Goal: Book appointment/travel/reservation

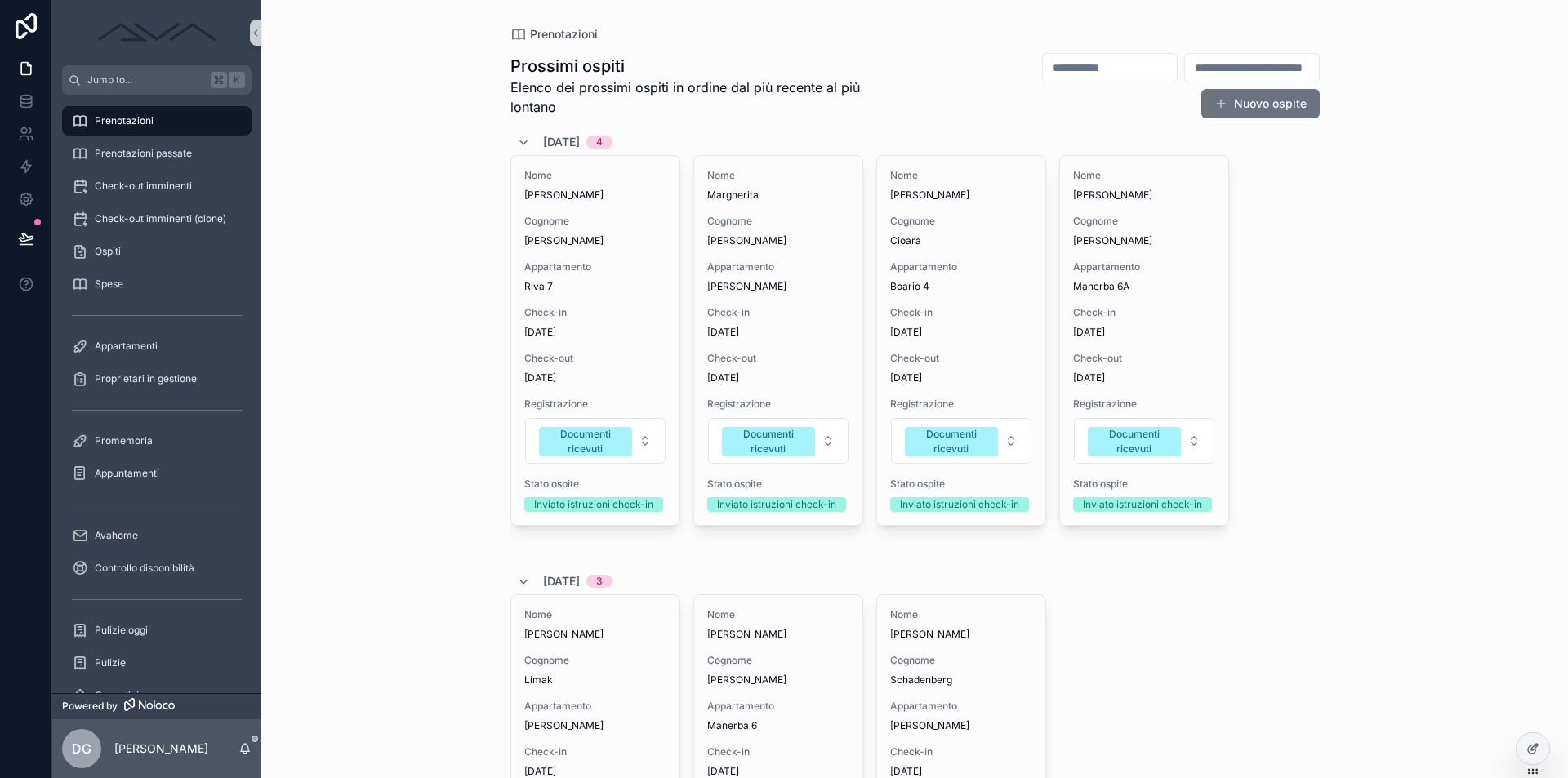
scroll to position [99, 0]
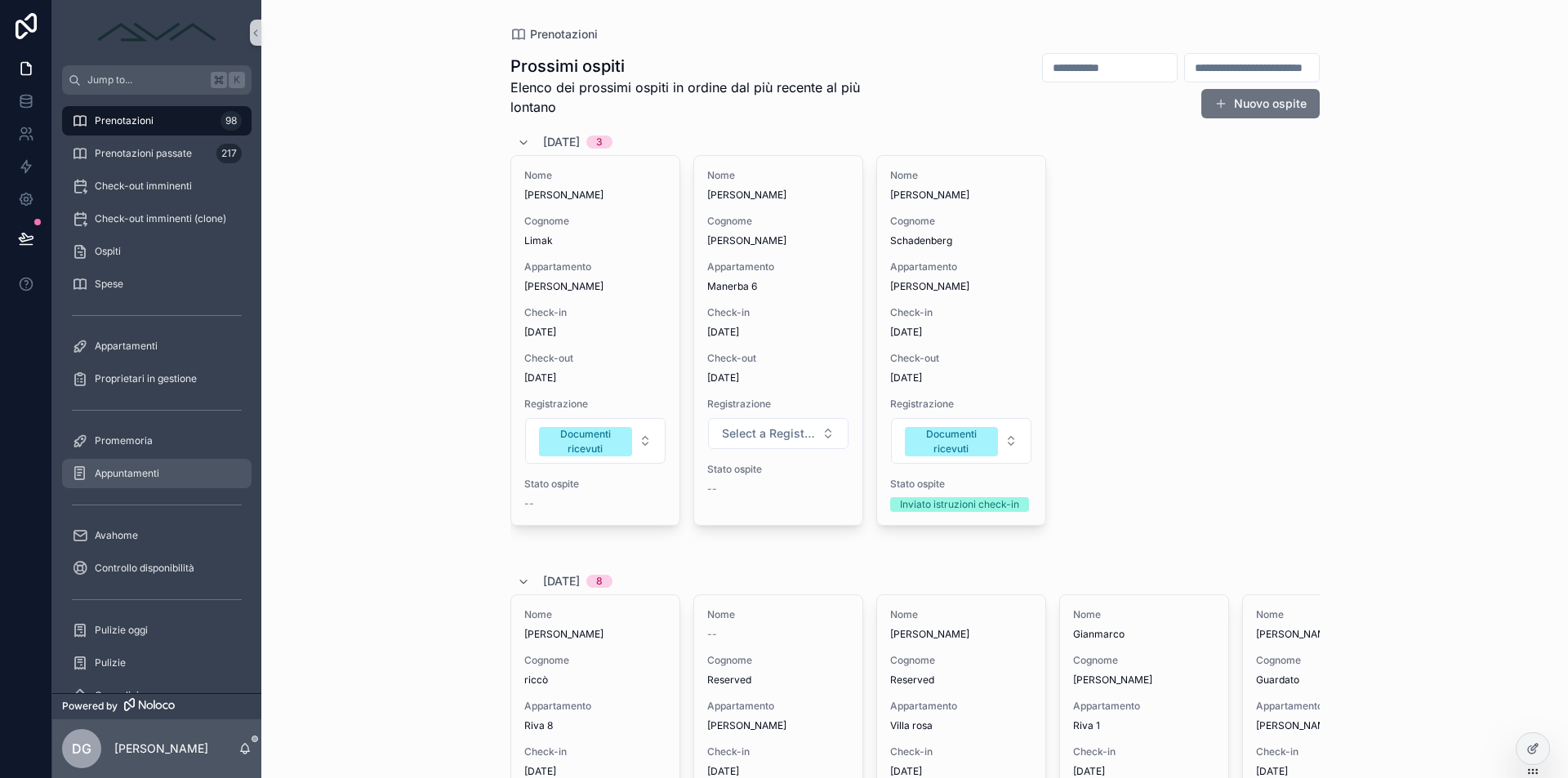
click at [148, 464] on div "Appuntamenti" at bounding box center [157, 473] width 170 height 26
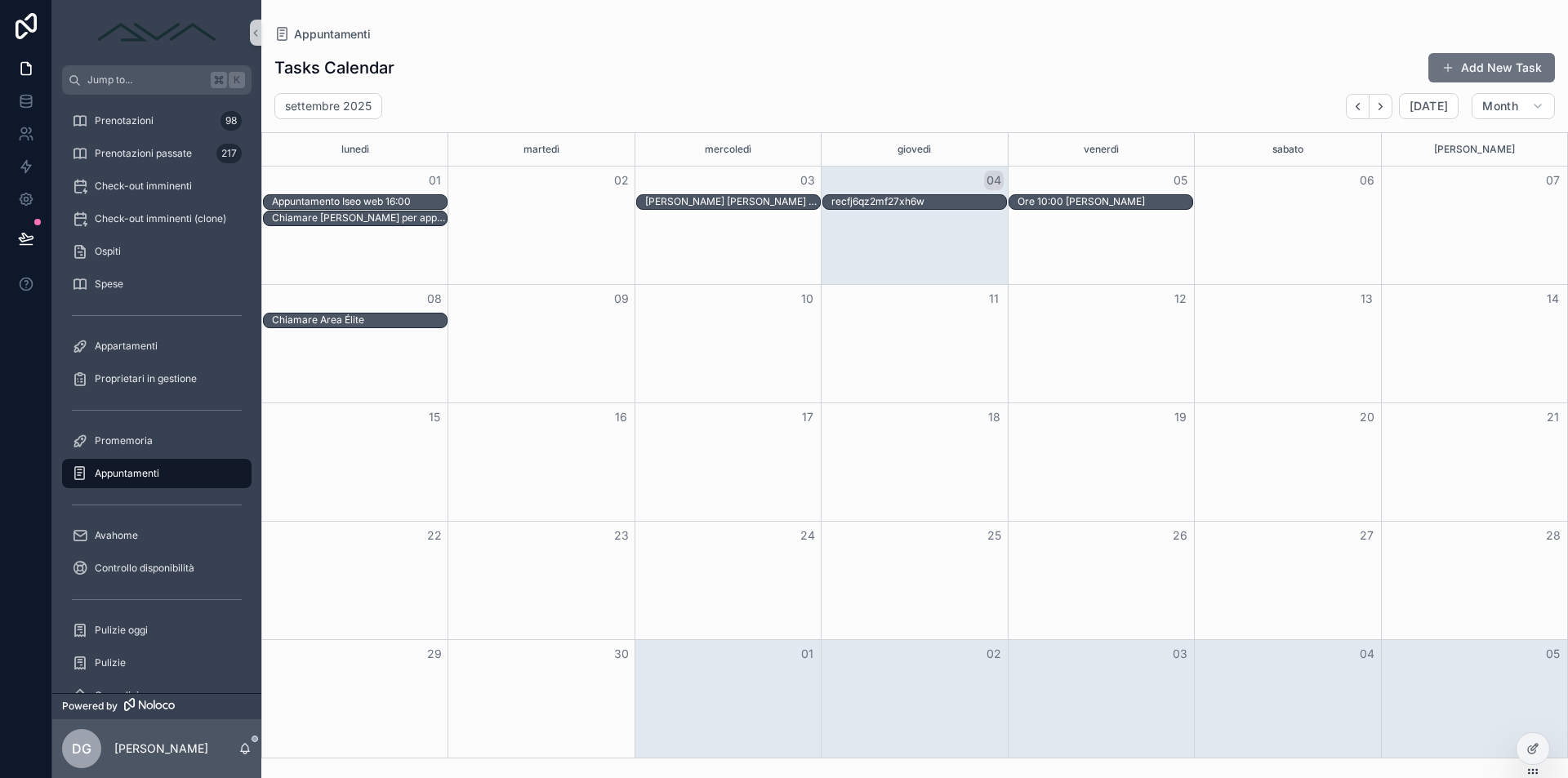
click at [313, 339] on div "Month View" at bounding box center [355, 343] width 185 height 117
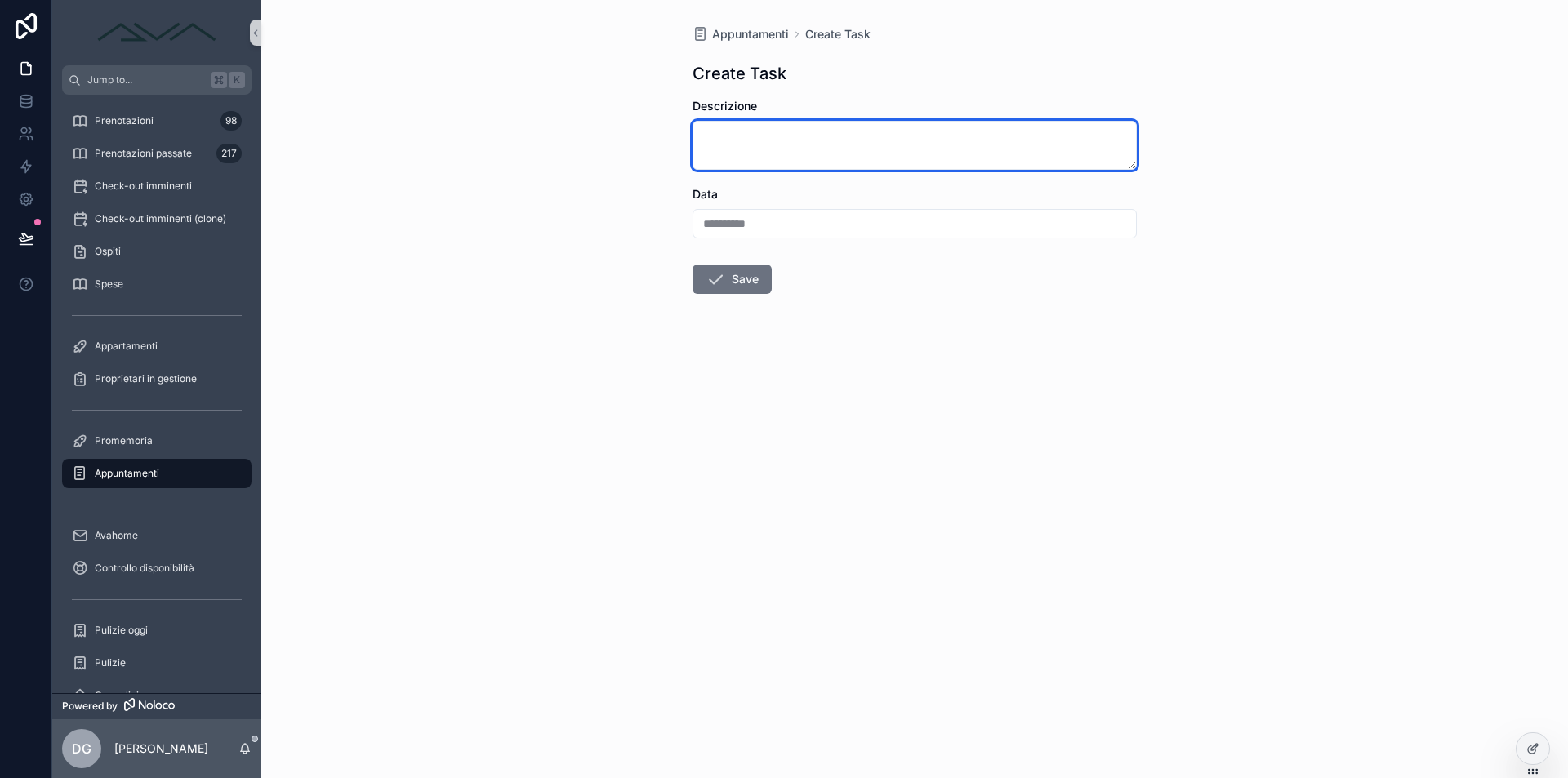
click at [773, 146] on textarea "scrollable content" at bounding box center [914, 145] width 444 height 49
type textarea "*"
type textarea "**********"
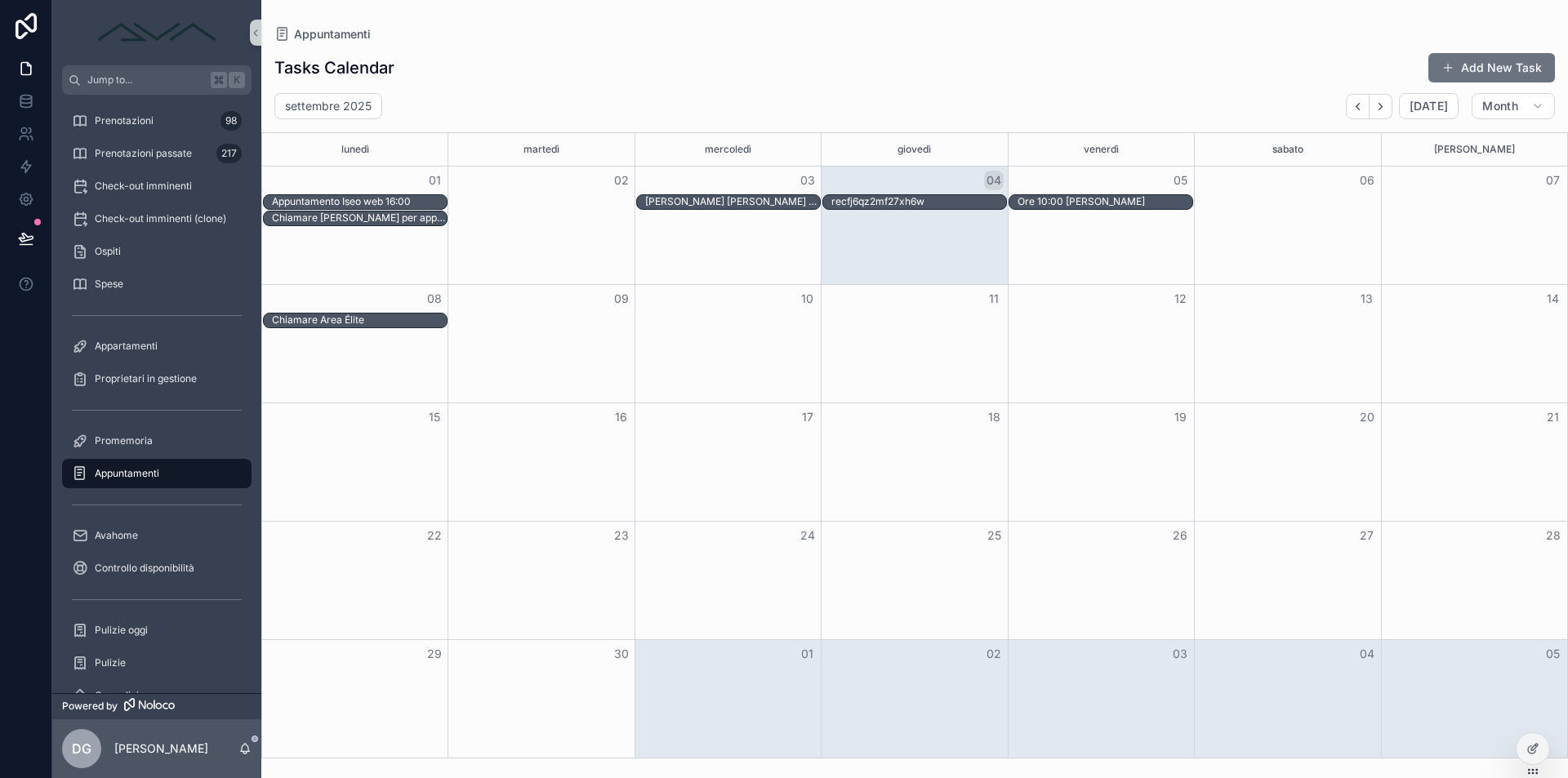
click at [1518, 228] on div "Month View" at bounding box center [1473, 224] width 186 height 117
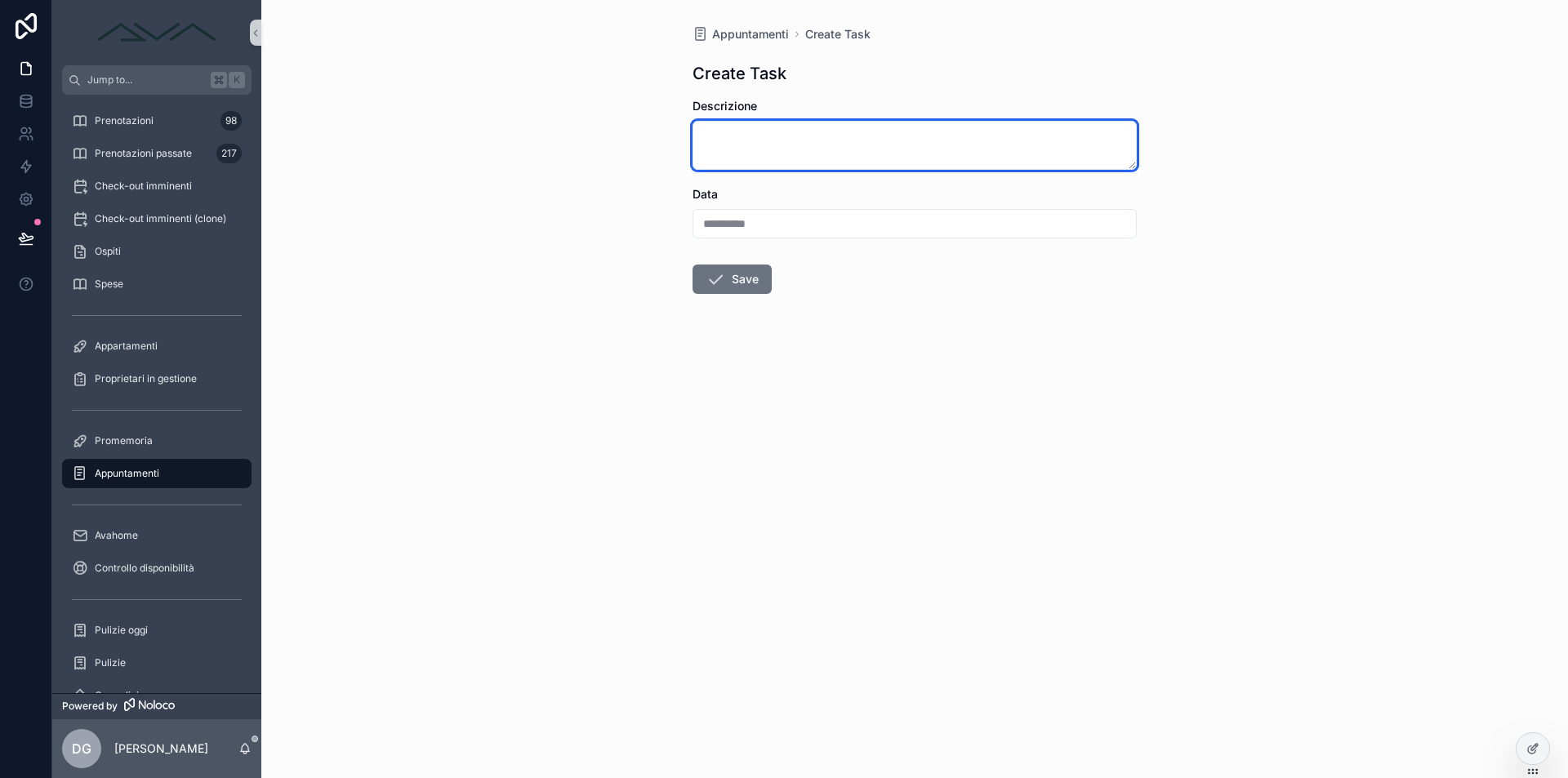
click at [773, 133] on textarea "scrollable content" at bounding box center [914, 145] width 444 height 49
type textarea "**********"
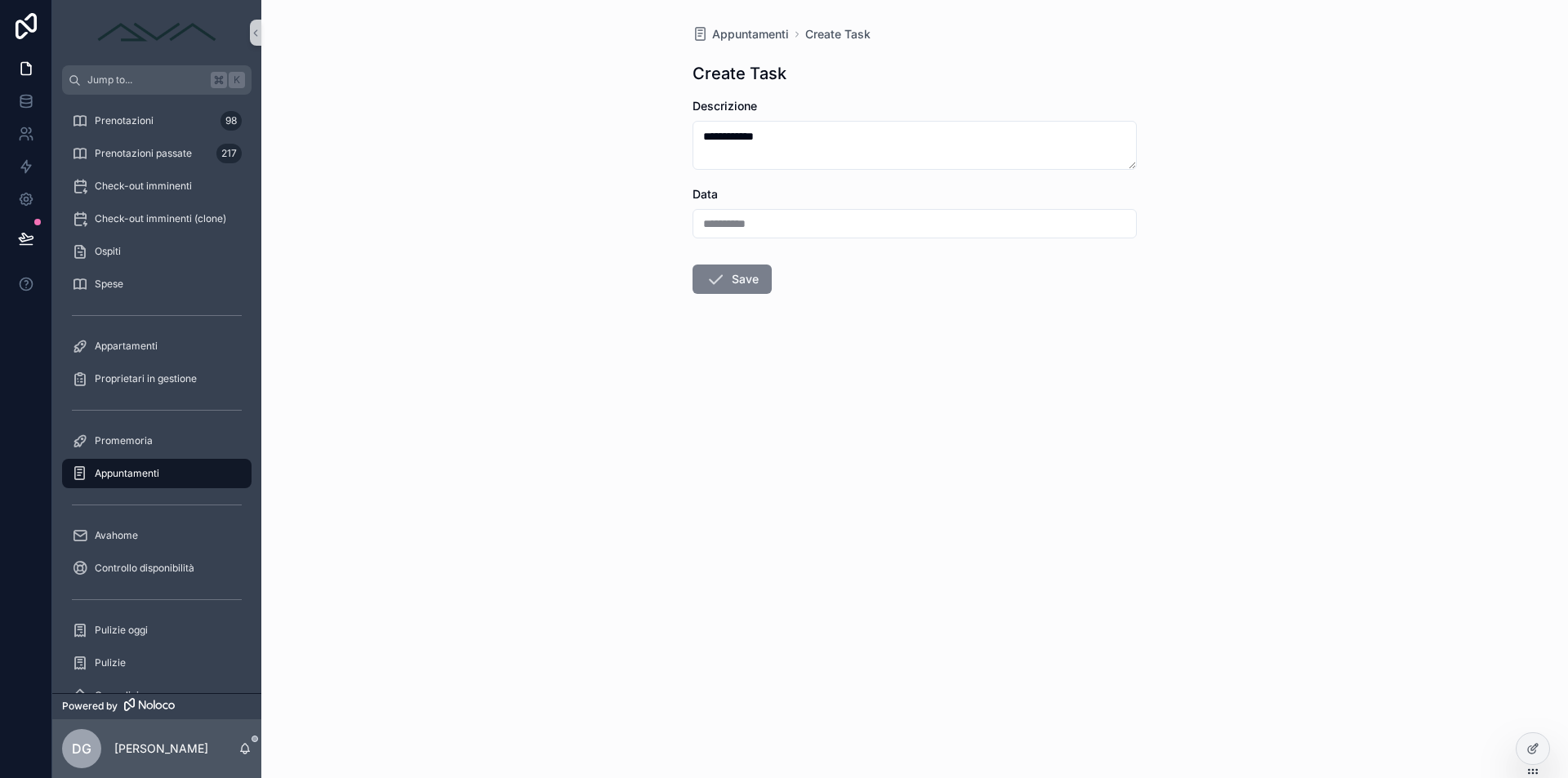
drag, startPoint x: 767, startPoint y: 168, endPoint x: 742, endPoint y: 283, distance: 117.7
click at [742, 283] on button "Save" at bounding box center [731, 279] width 79 height 30
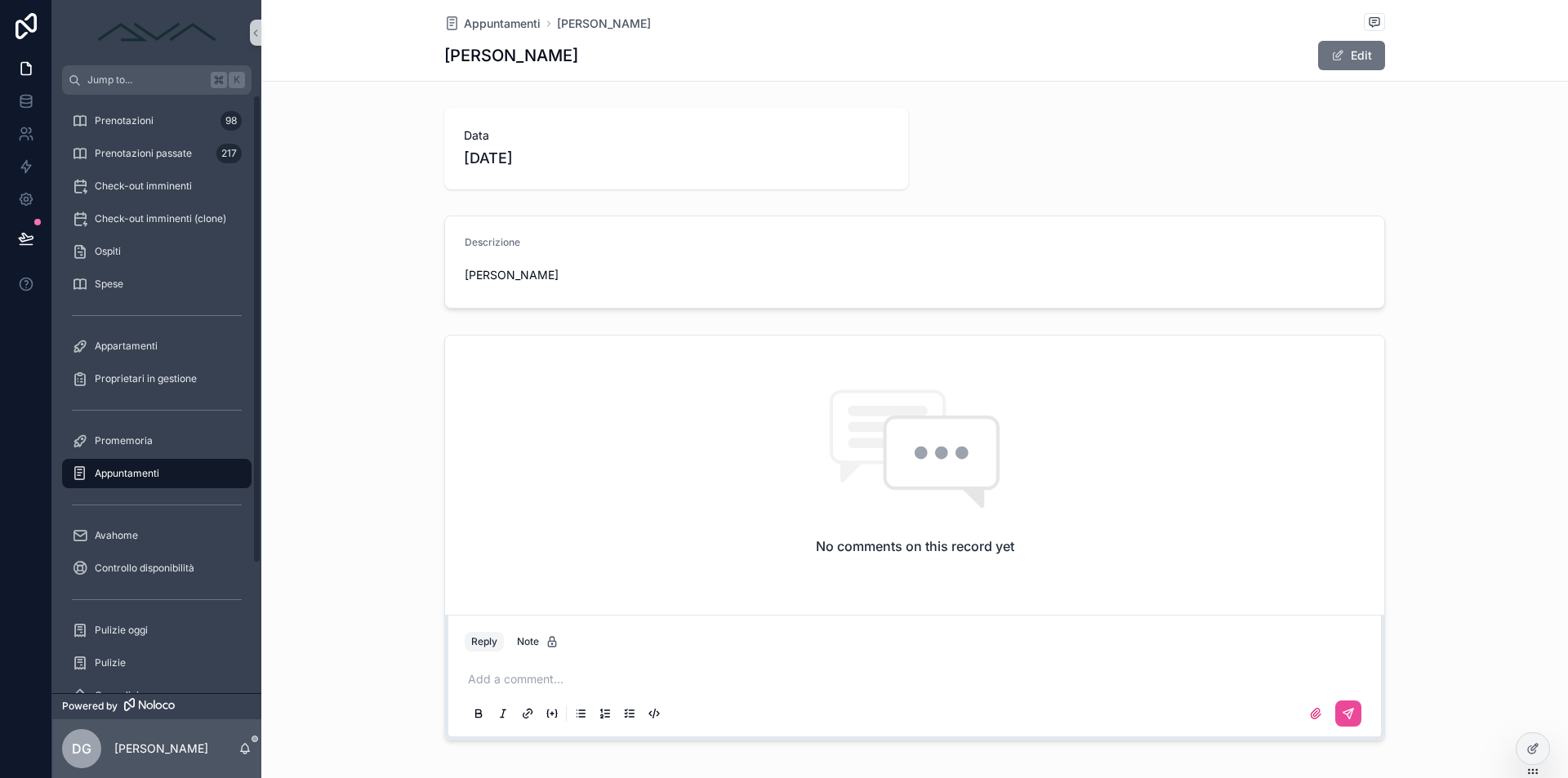
click at [117, 482] on div "Appuntamenti" at bounding box center [157, 473] width 170 height 26
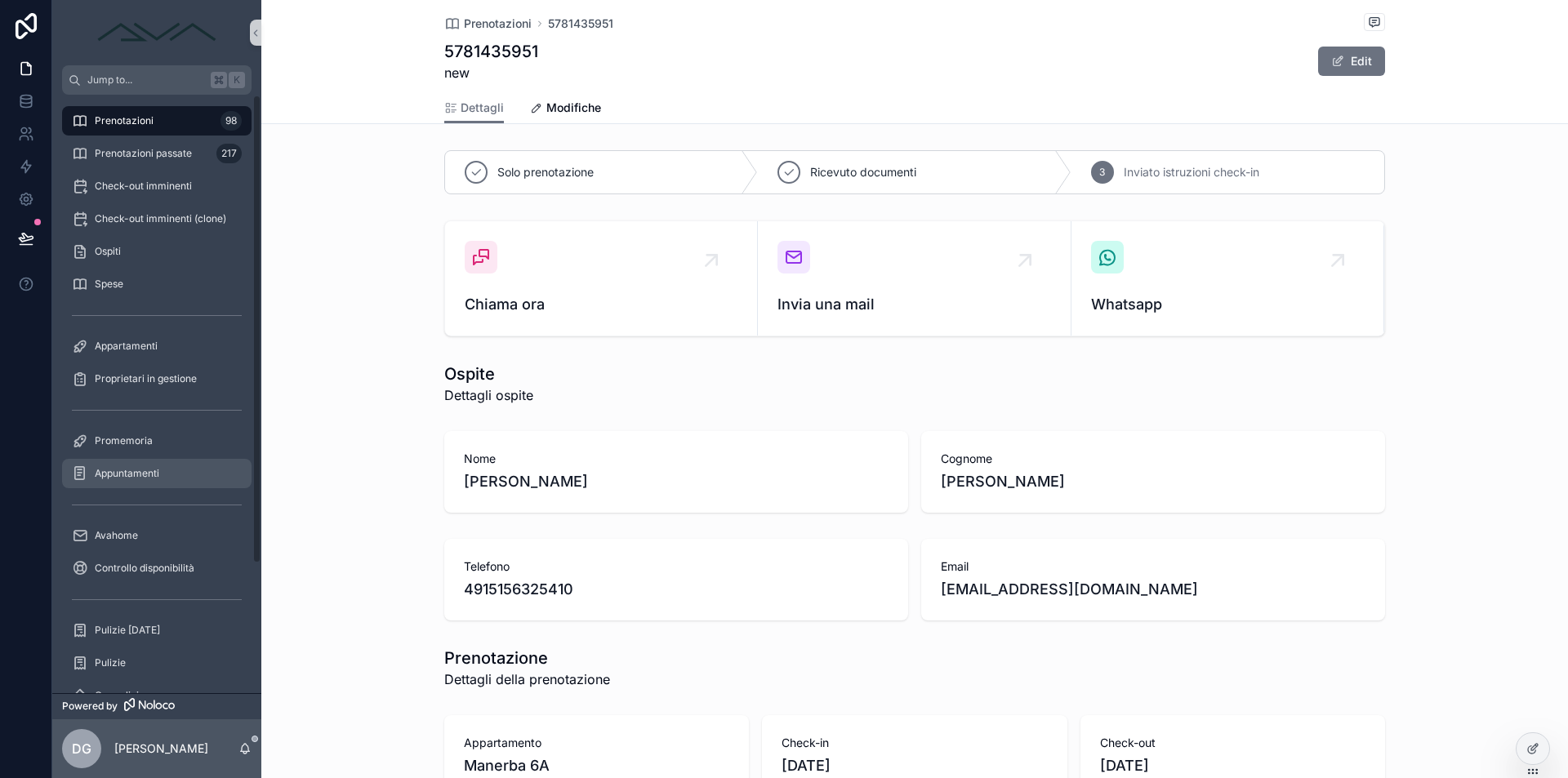
click at [126, 484] on div "Appuntamenti" at bounding box center [157, 473] width 170 height 26
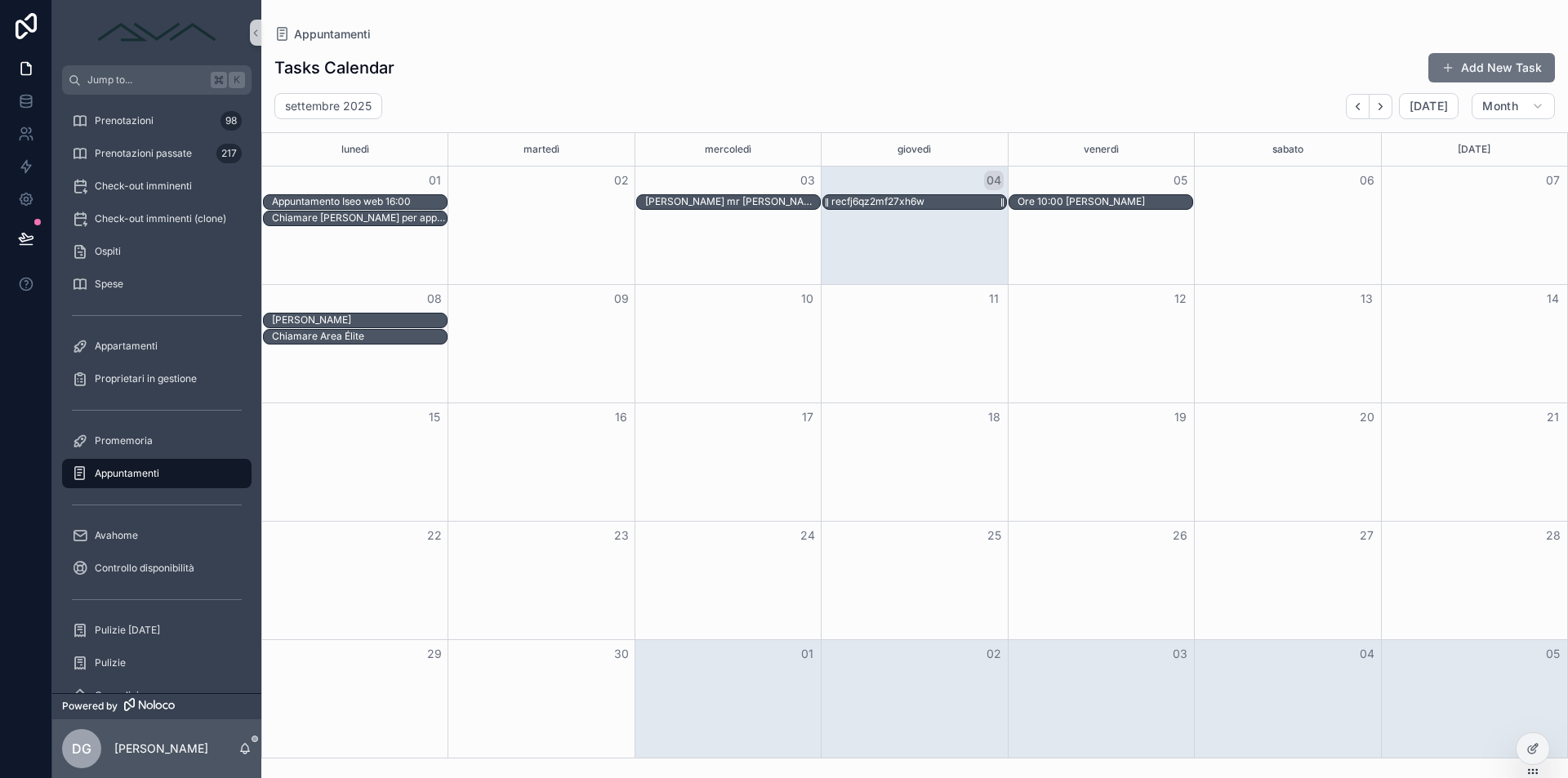
click at [878, 207] on div "recfj6qz2mf27xh6w" at bounding box center [878, 201] width 93 height 13
click at [879, 33] on div "Appuntamenti" at bounding box center [914, 33] width 1281 height 16
